Goal: Information Seeking & Learning: Learn about a topic

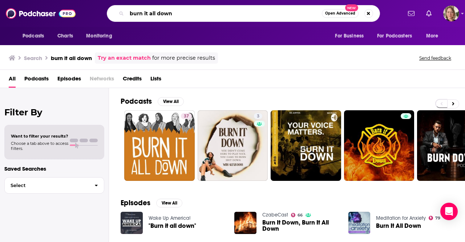
click at [170, 12] on input "burn it all down" at bounding box center [224, 14] width 195 height 12
paste input "lemme say this"
type input "lemme say this"
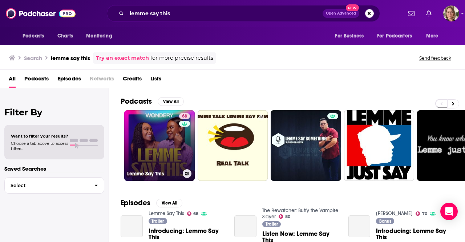
click at [177, 140] on link "68 Lemme Say This" at bounding box center [159, 145] width 70 height 70
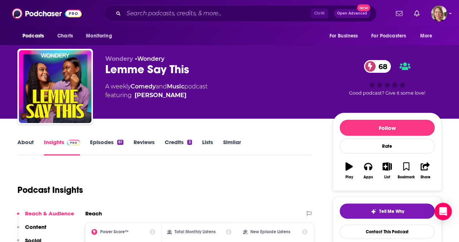
click at [33, 141] on link "About" at bounding box center [25, 146] width 16 height 17
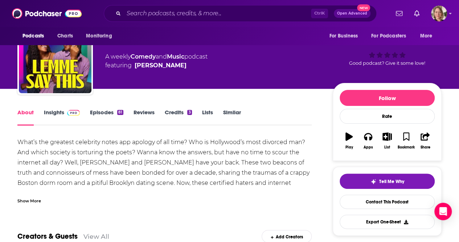
scroll to position [36, 0]
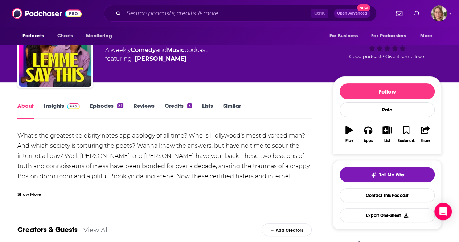
click at [34, 195] on div "Show More" at bounding box center [29, 193] width 24 height 7
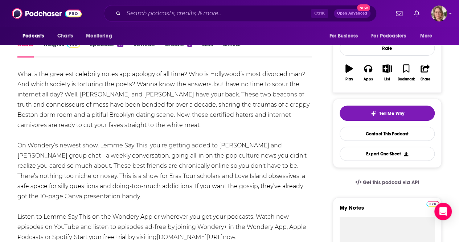
scroll to position [109, 0]
